Goal: Register for event/course

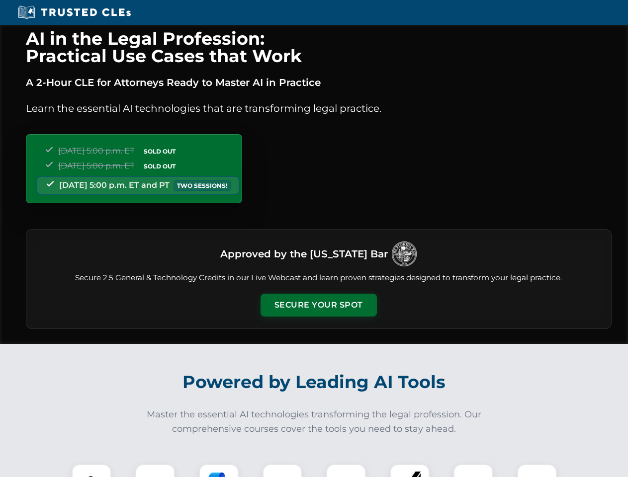
click at [318, 305] on button "Secure Your Spot" at bounding box center [319, 305] width 116 height 23
click at [92, 471] on img at bounding box center [91, 484] width 29 height 29
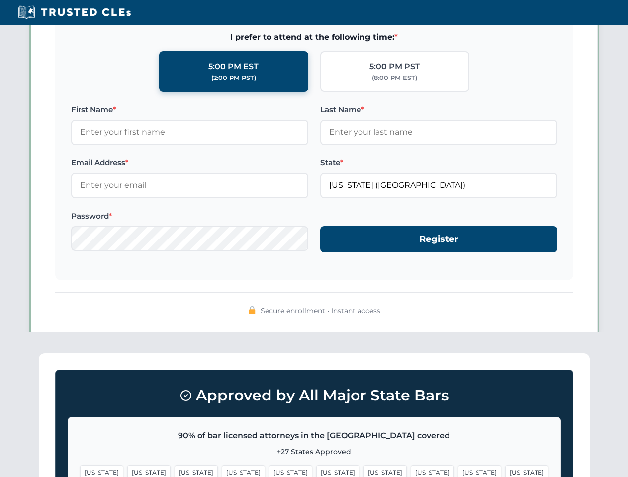
click at [364, 471] on span "[US_STATE]" at bounding box center [385, 473] width 43 height 14
click at [458, 471] on span "[US_STATE]" at bounding box center [479, 473] width 43 height 14
